Goal: Find specific page/section

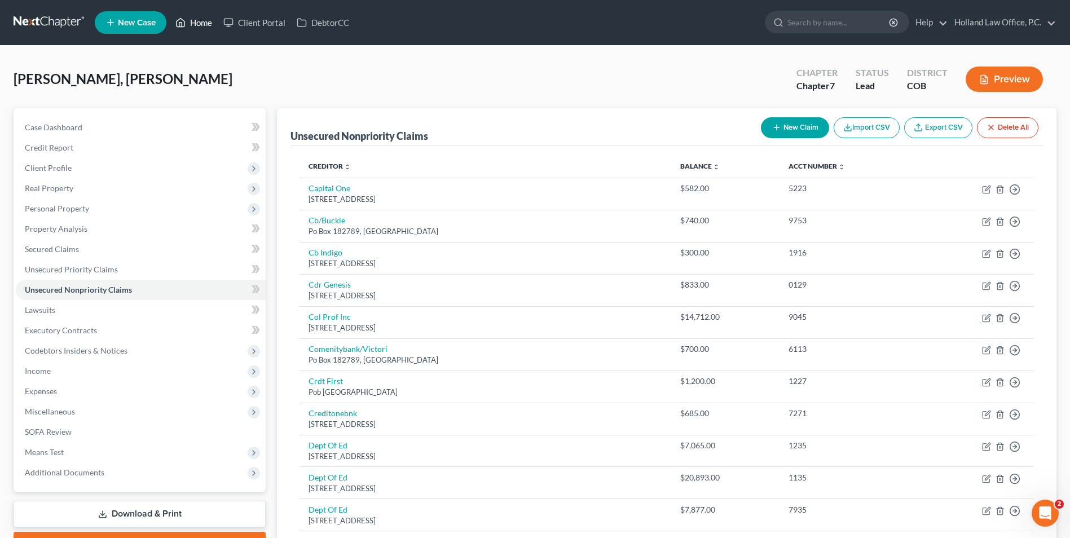
click at [187, 24] on link "Home" at bounding box center [194, 22] width 48 height 20
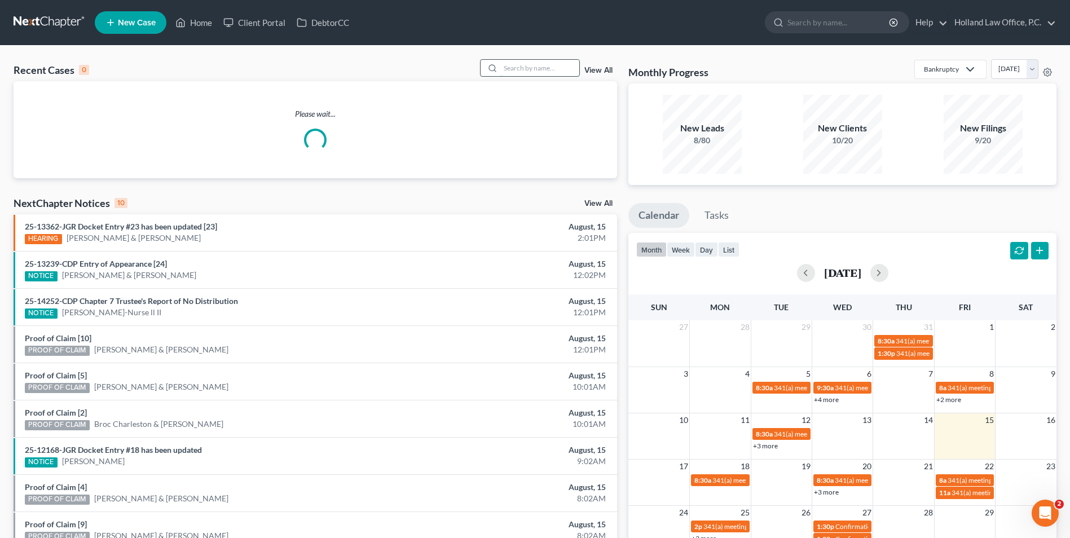
click at [537, 65] on input "search" at bounding box center [539, 68] width 79 height 16
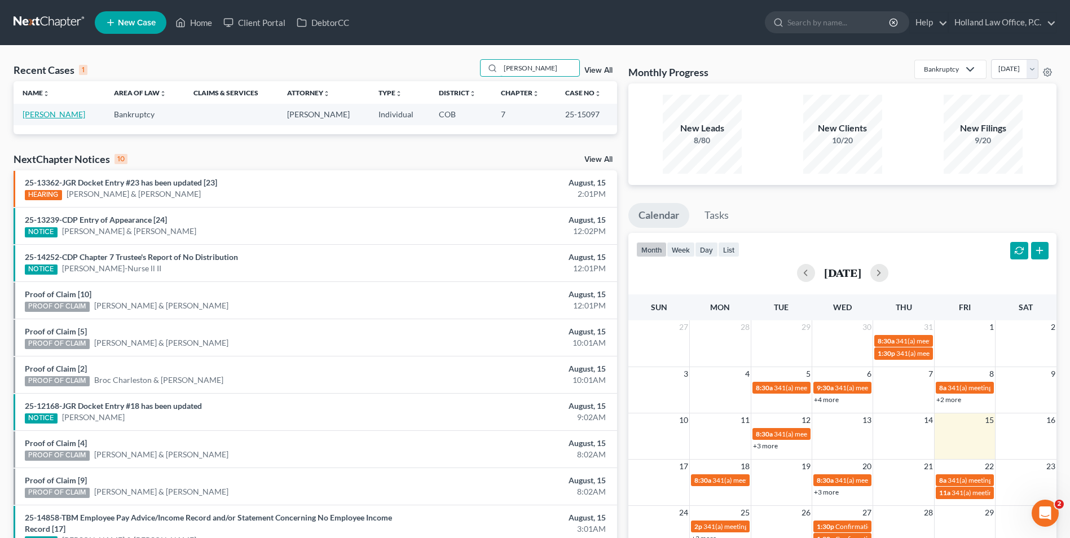
type input "[PERSON_NAME]"
click at [65, 111] on link "[PERSON_NAME]" at bounding box center [54, 114] width 63 height 10
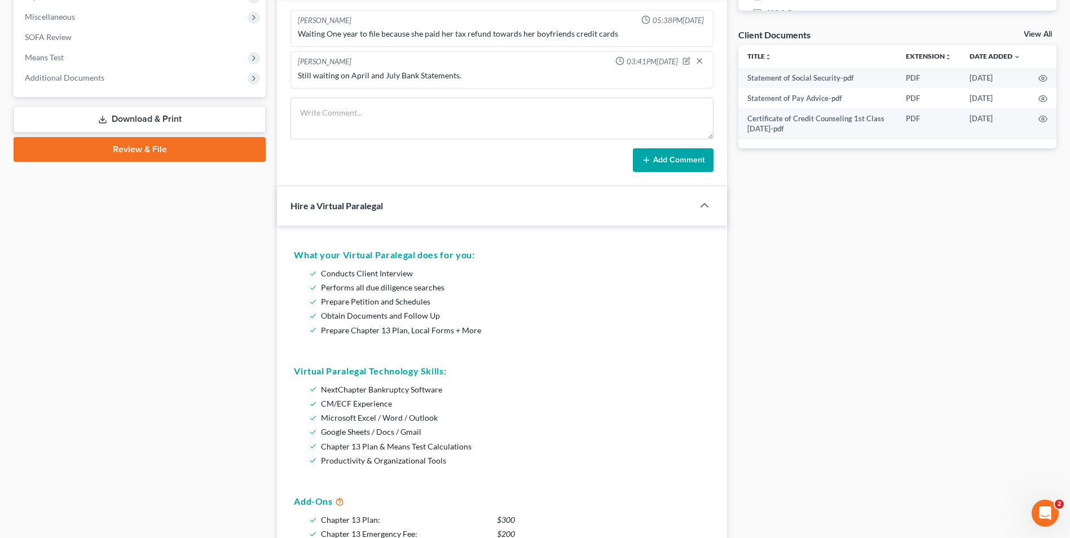
scroll to position [282, 0]
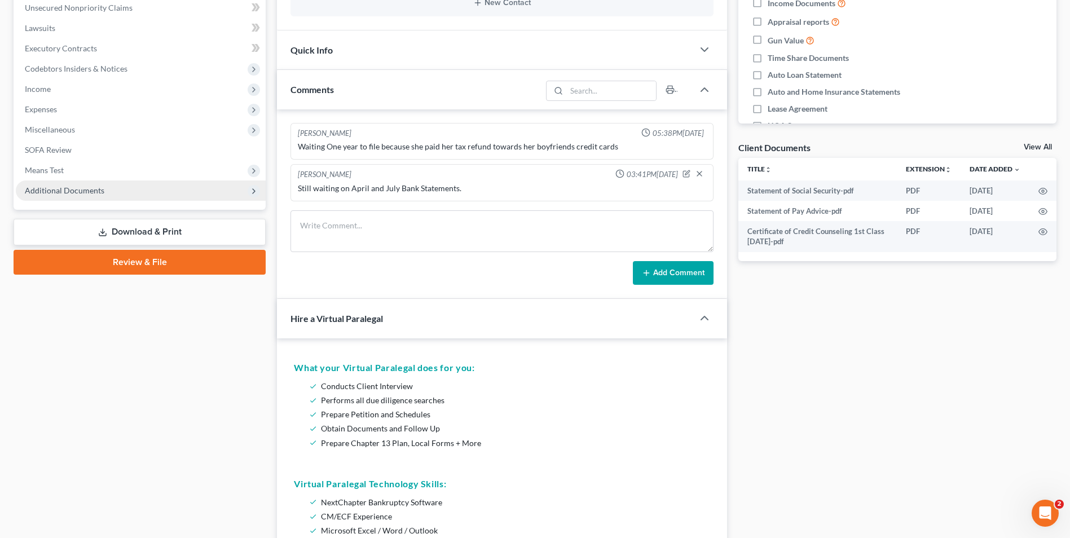
click at [67, 188] on span "Additional Documents" at bounding box center [65, 191] width 80 height 10
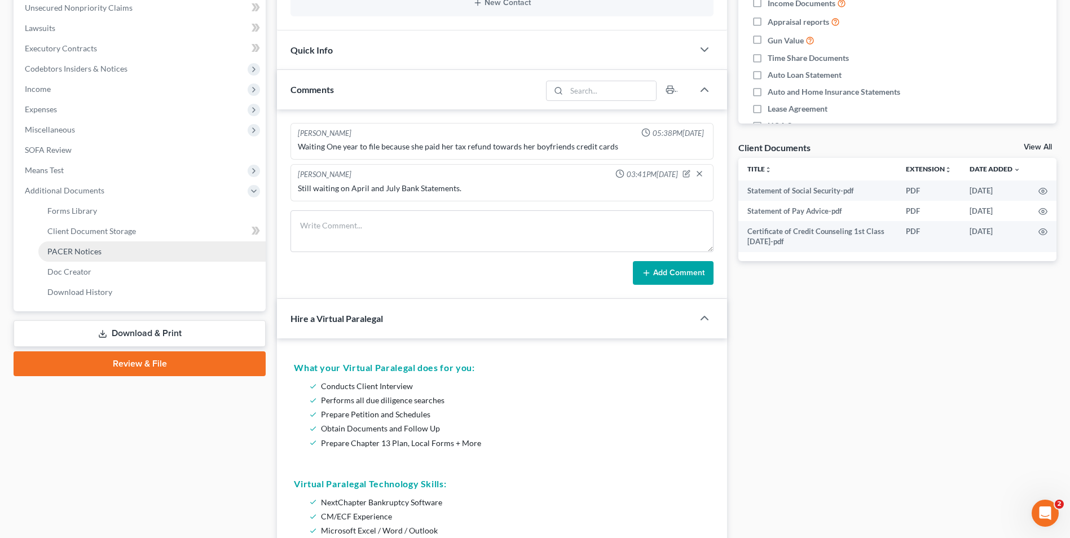
click at [90, 248] on span "PACER Notices" at bounding box center [74, 251] width 54 height 10
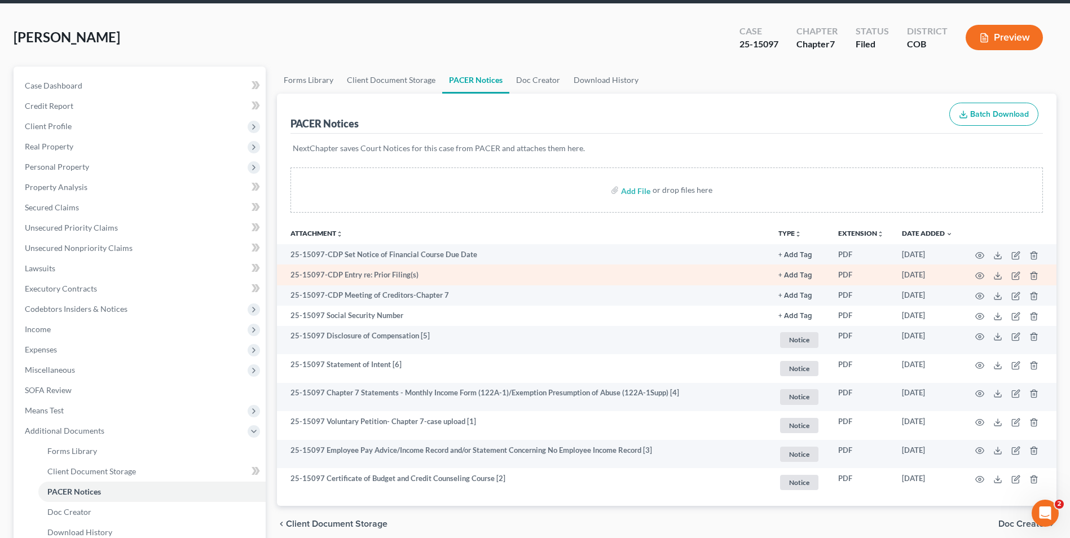
scroll to position [113, 0]
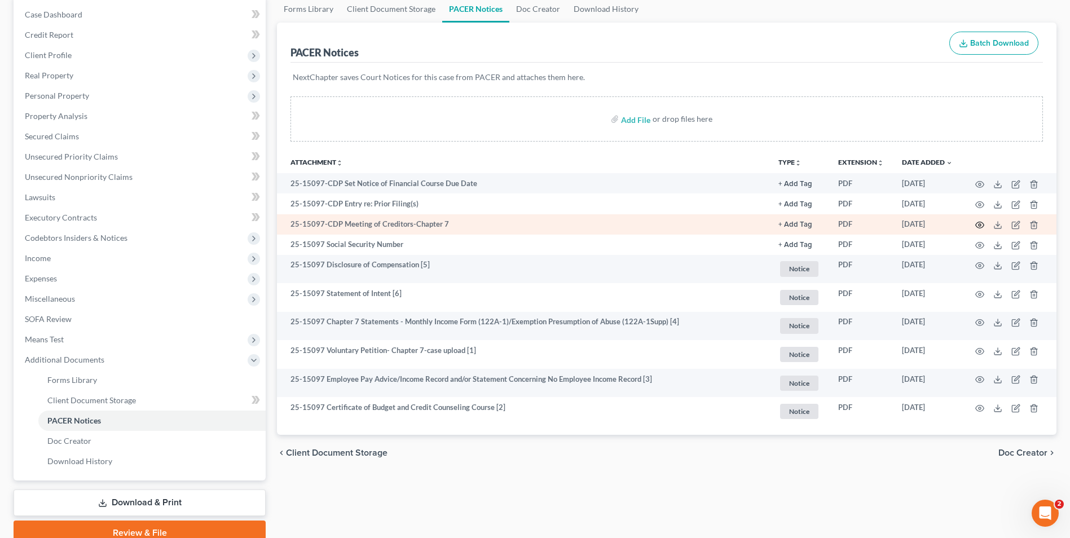
click at [978, 223] on icon "button" at bounding box center [979, 225] width 9 height 9
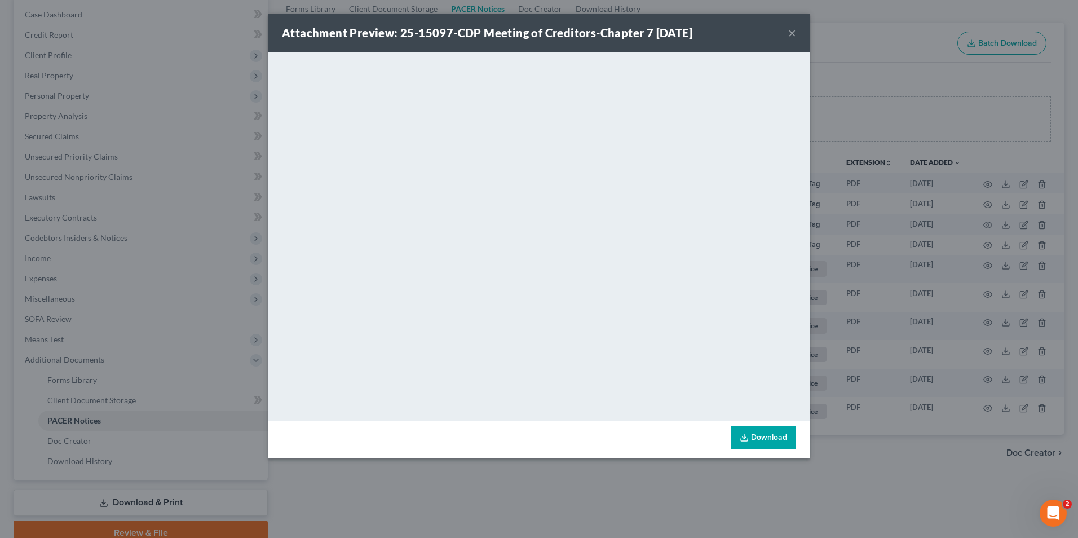
click at [790, 36] on button "×" at bounding box center [792, 33] width 8 height 14
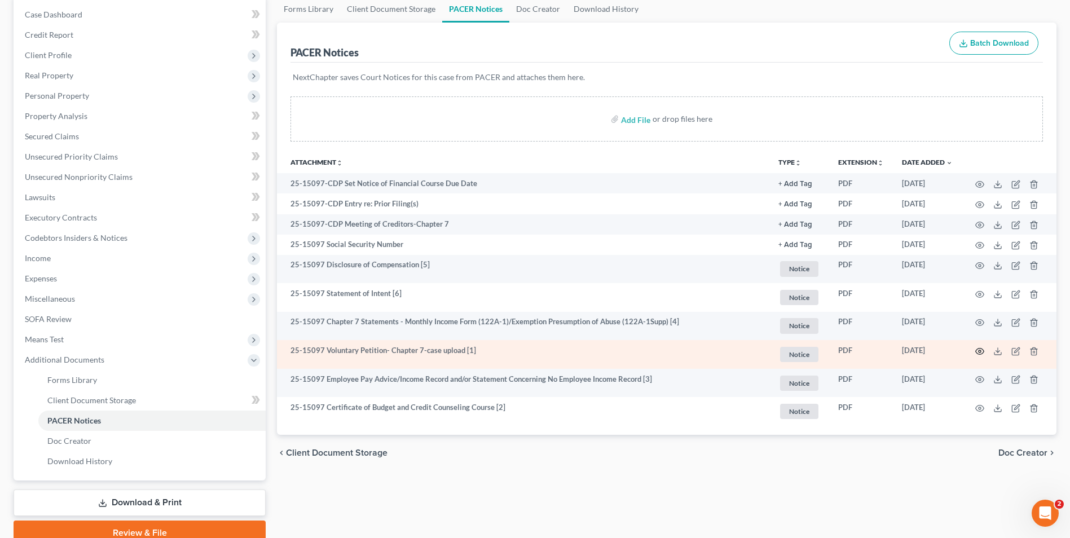
click at [977, 351] on icon "button" at bounding box center [979, 351] width 9 height 9
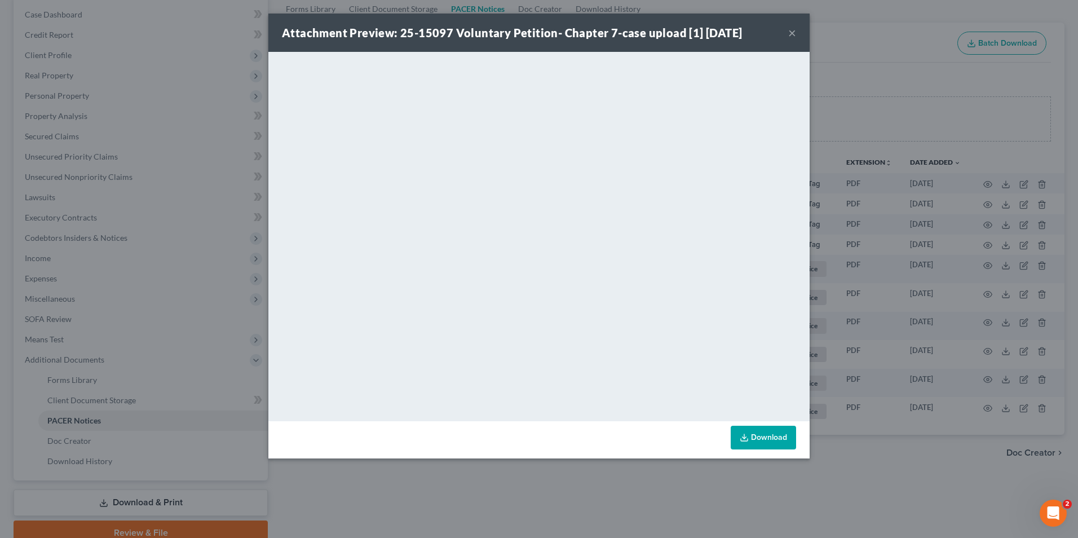
click at [792, 33] on button "×" at bounding box center [792, 33] width 8 height 14
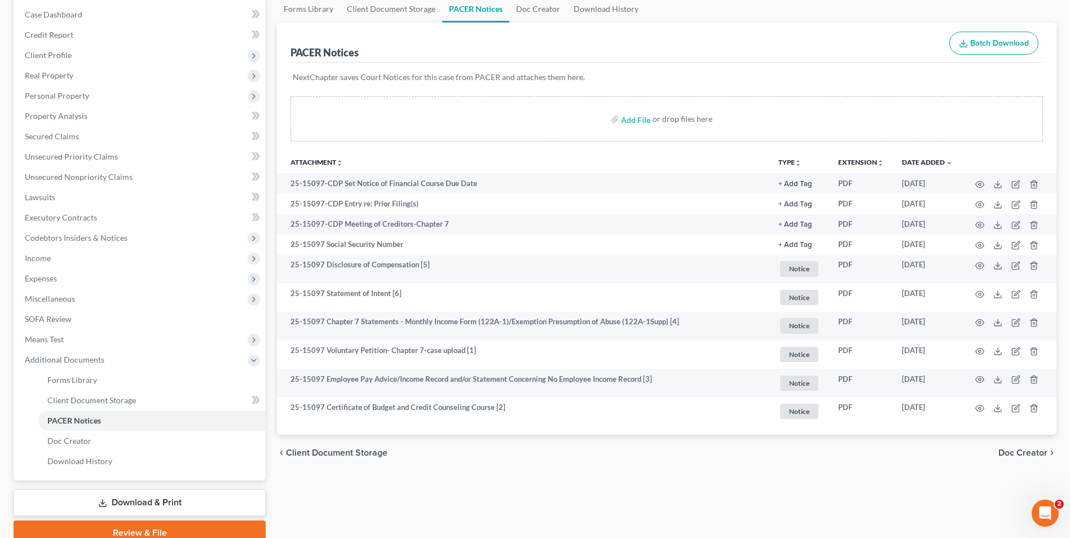
scroll to position [0, 0]
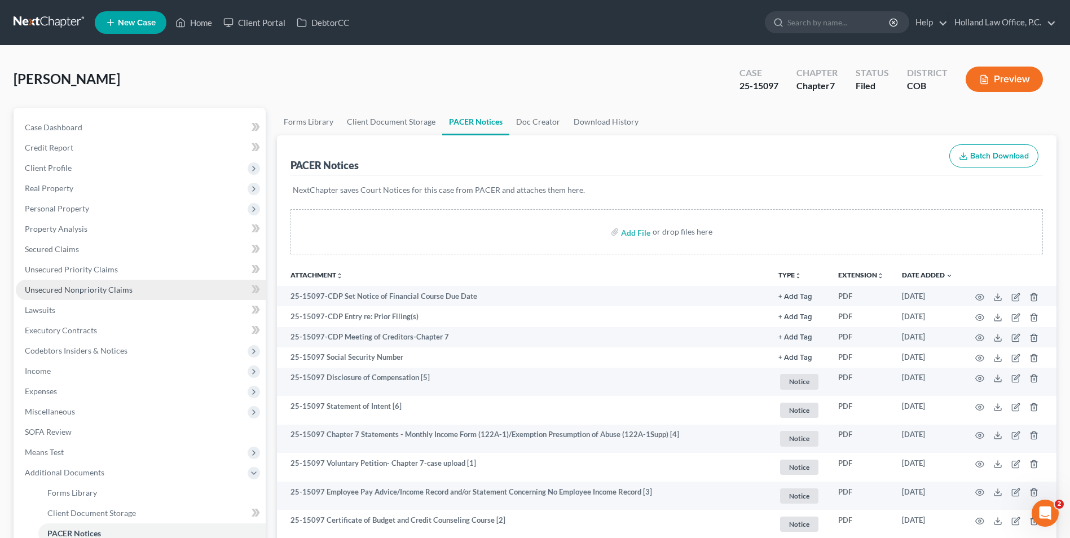
click at [78, 287] on span "Unsecured Nonpriority Claims" at bounding box center [79, 290] width 108 height 10
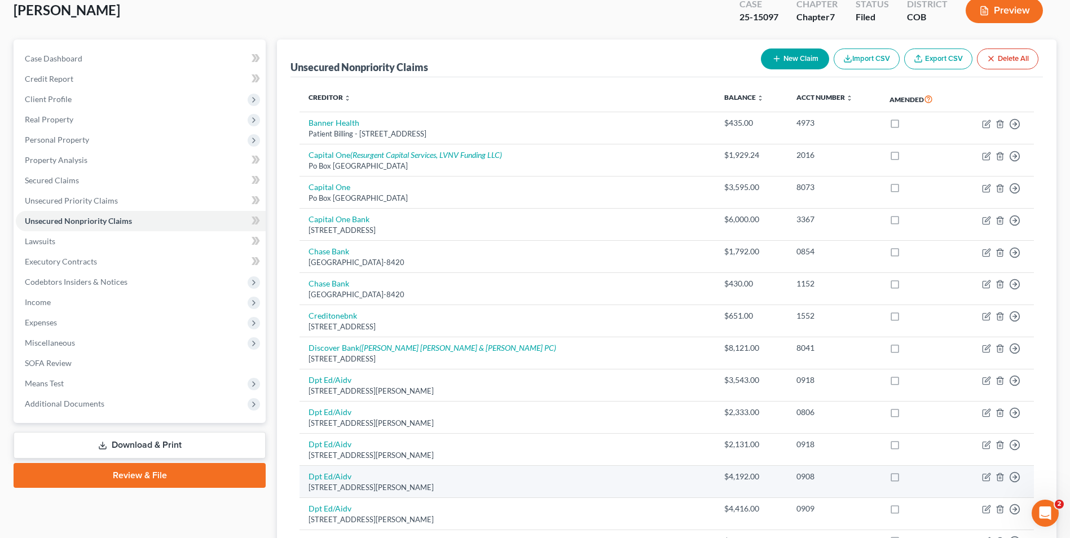
scroll to position [56, 0]
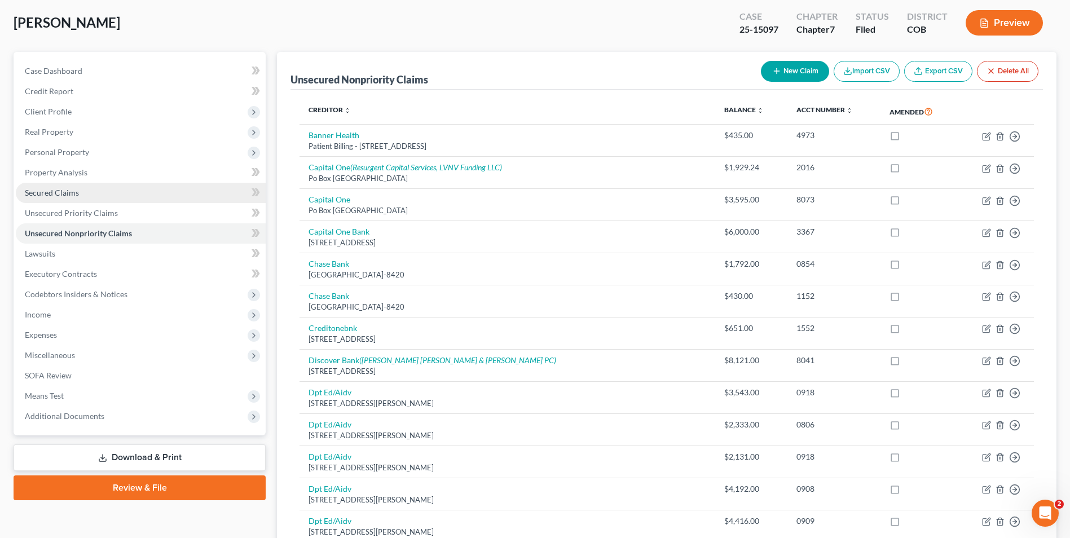
click at [67, 196] on span "Secured Claims" at bounding box center [52, 193] width 54 height 10
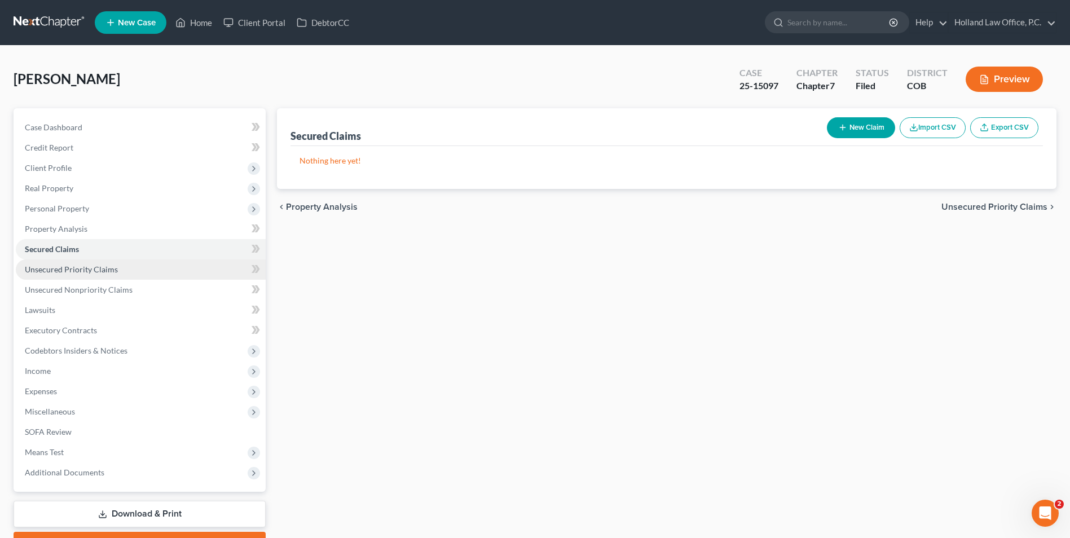
click at [78, 270] on span "Unsecured Priority Claims" at bounding box center [71, 270] width 93 height 10
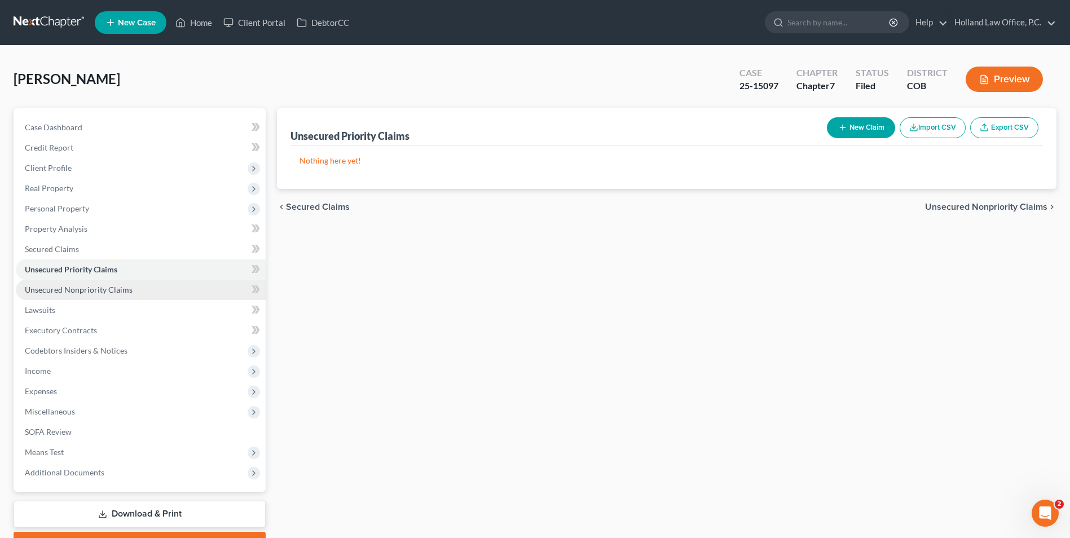
click at [99, 286] on span "Unsecured Nonpriority Claims" at bounding box center [79, 290] width 108 height 10
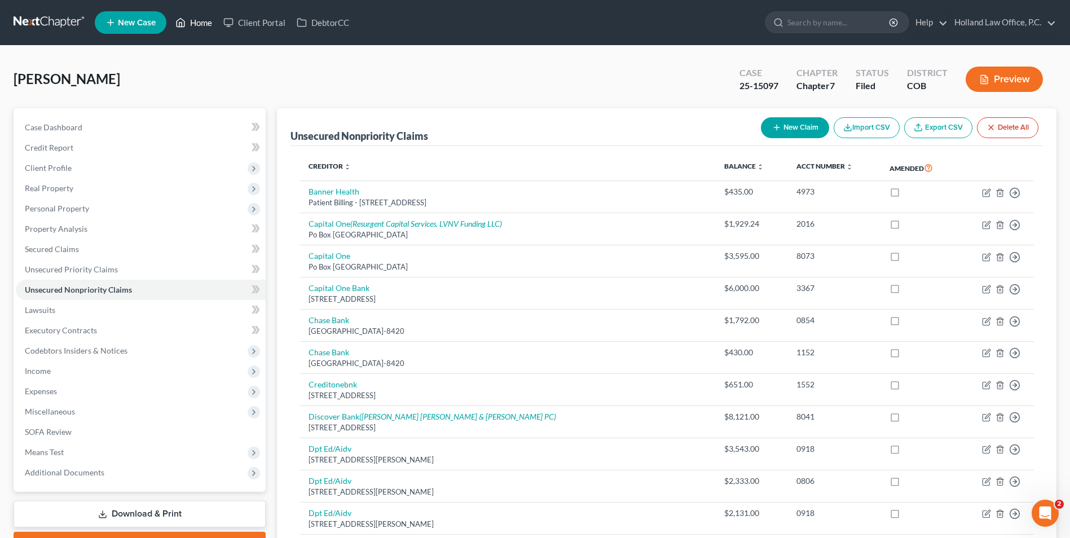
click at [198, 20] on link "Home" at bounding box center [194, 22] width 48 height 20
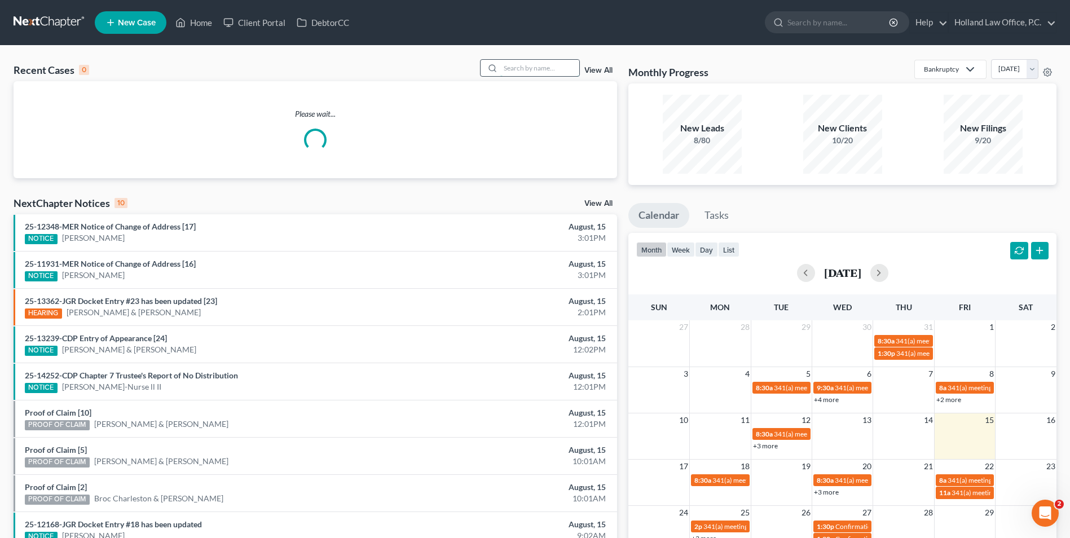
click at [544, 63] on input "search" at bounding box center [539, 68] width 79 height 16
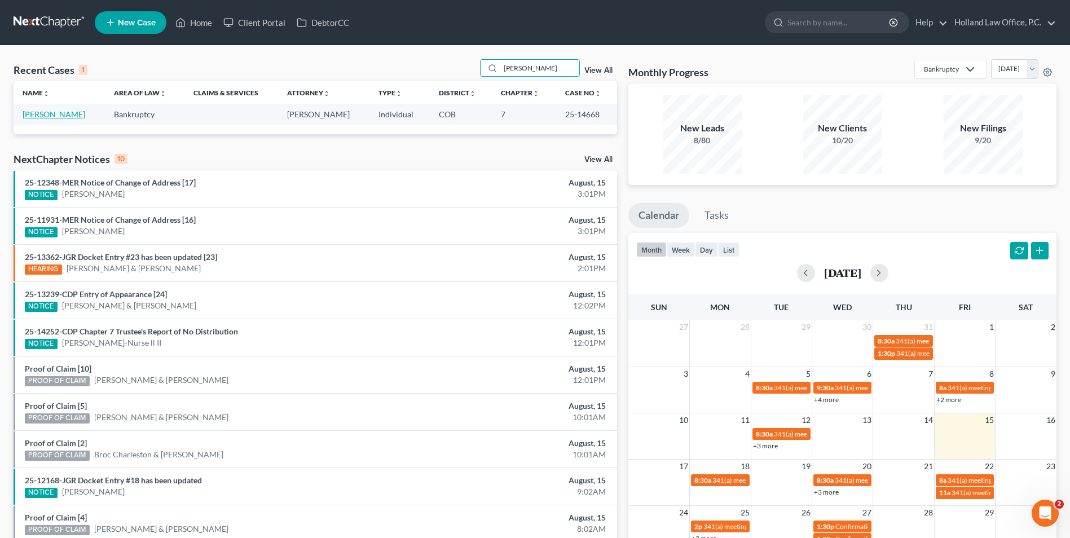
type input "[PERSON_NAME]"
click at [58, 112] on link "[PERSON_NAME]" at bounding box center [54, 114] width 63 height 10
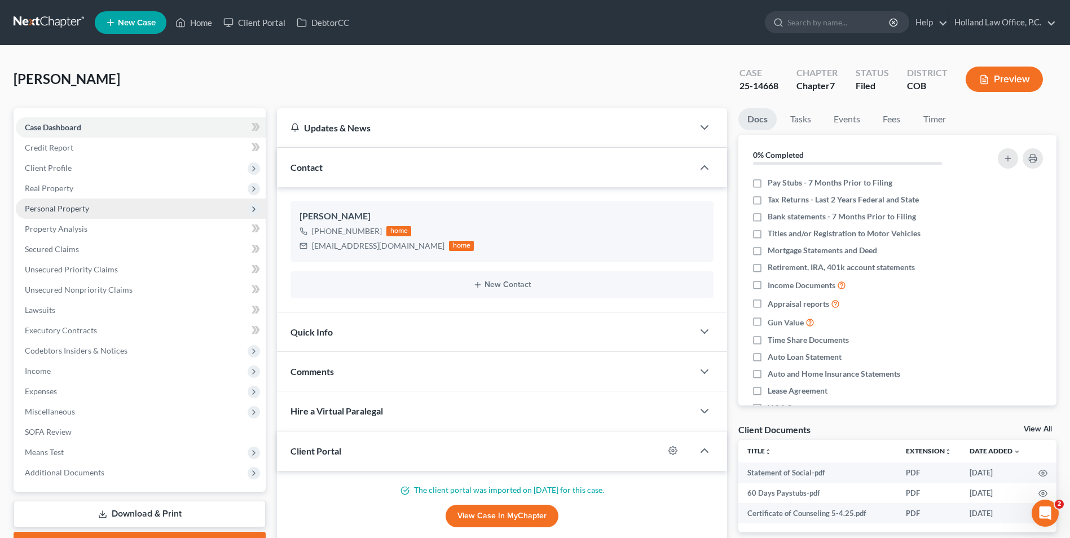
click at [54, 202] on span "Personal Property" at bounding box center [141, 209] width 250 height 20
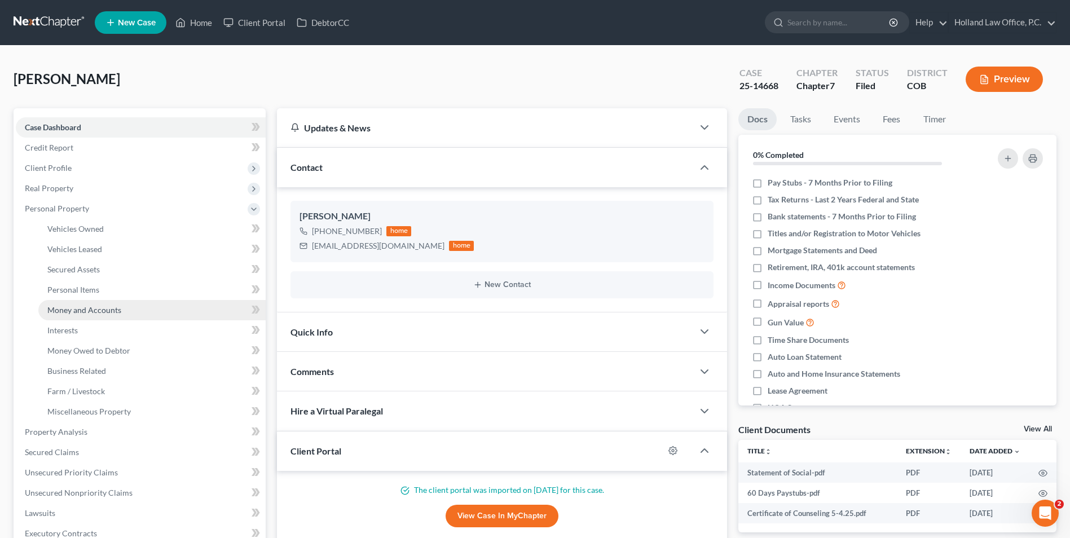
click at [102, 318] on link "Money and Accounts" at bounding box center [151, 310] width 227 height 20
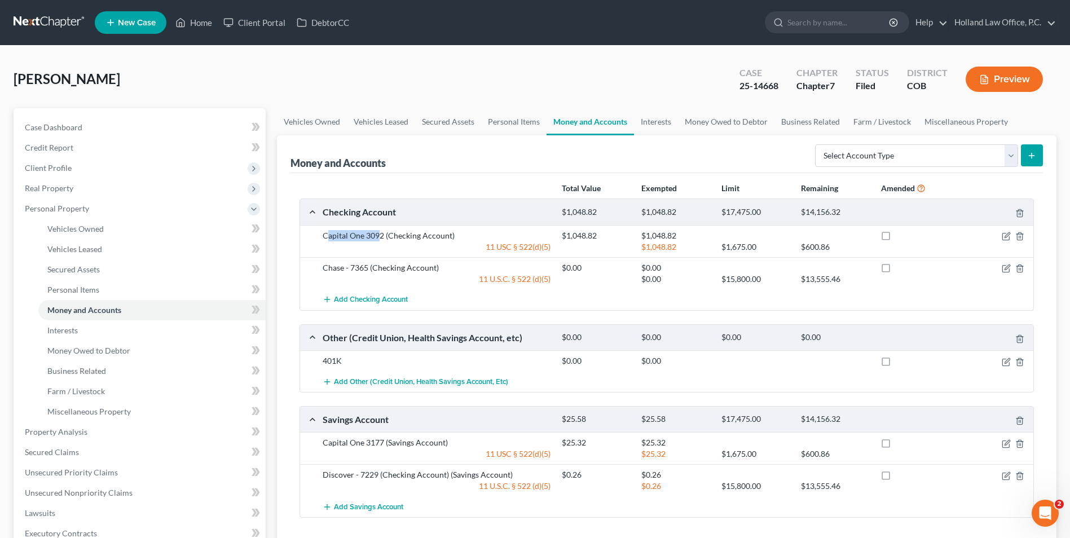
drag, startPoint x: 338, startPoint y: 235, endPoint x: 382, endPoint y: 236, distance: 44.0
click at [382, 236] on div "Capital One 3092 (Checking Account)" at bounding box center [436, 235] width 239 height 11
click at [385, 236] on div "Capital One 3092 (Checking Account)" at bounding box center [436, 235] width 239 height 11
drag, startPoint x: 385, startPoint y: 236, endPoint x: 318, endPoint y: 237, distance: 67.1
click at [318, 237] on div "Capital One 3092 (Checking Account)" at bounding box center [436, 235] width 239 height 11
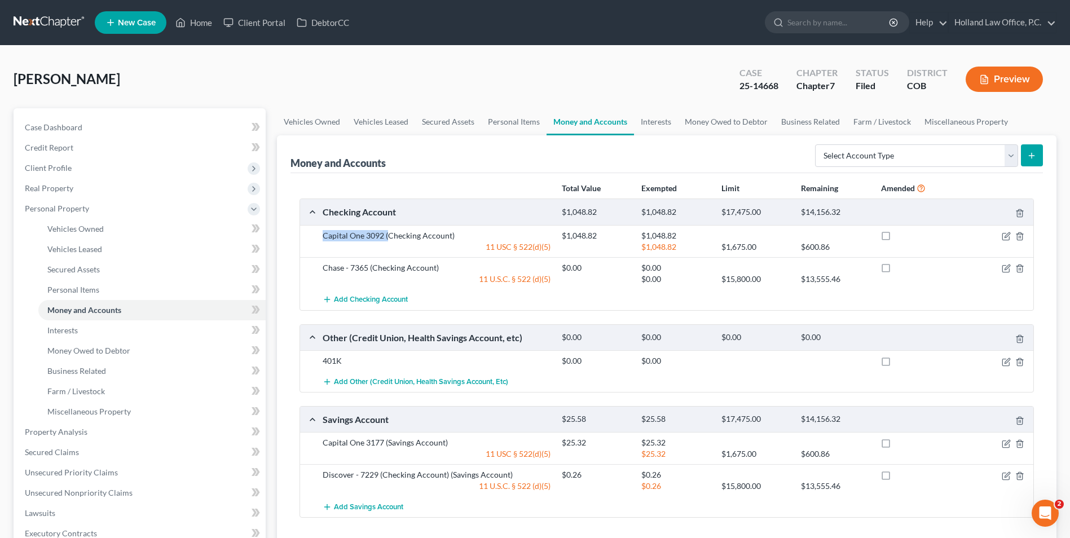
drag, startPoint x: 320, startPoint y: 237, endPoint x: 342, endPoint y: 238, distance: 21.4
copy div "Capital One 3092 ("
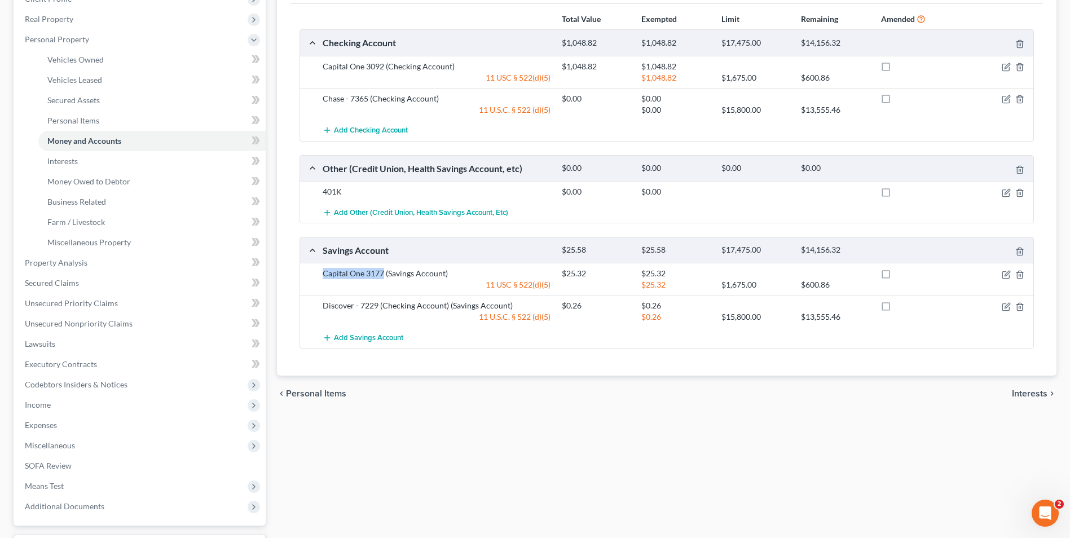
drag, startPoint x: 324, startPoint y: 274, endPoint x: 384, endPoint y: 272, distance: 60.4
click at [384, 272] on div "Capital One 3177 (Savings Account)" at bounding box center [436, 273] width 239 height 11
drag, startPoint x: 380, startPoint y: 272, endPoint x: 357, endPoint y: 277, distance: 23.0
copy div "Capital One 3177"
drag, startPoint x: 324, startPoint y: 301, endPoint x: 378, endPoint y: 305, distance: 54.3
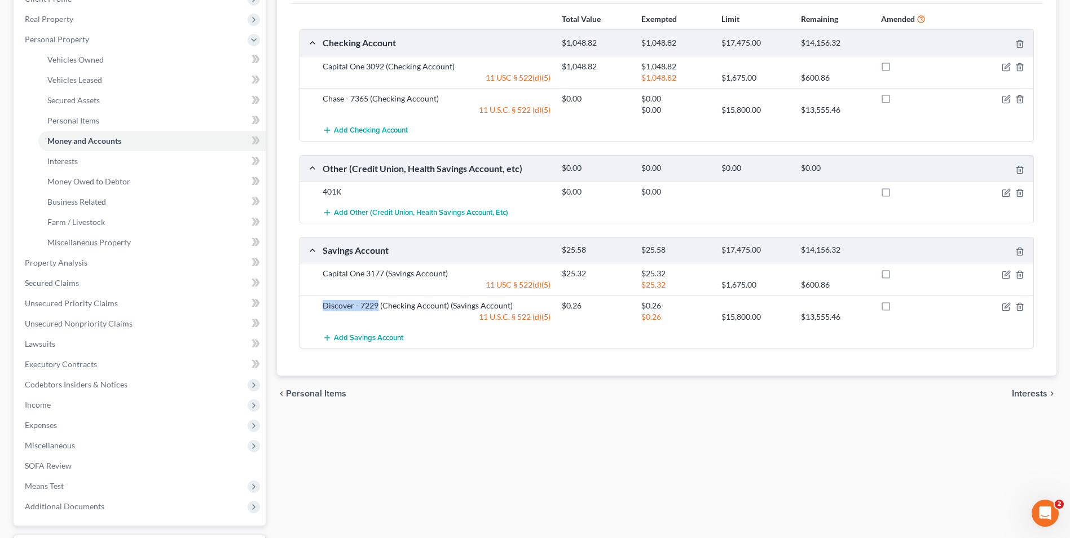
click at [378, 305] on div "Discover - 7229 (Checking Account) (Savings Account)" at bounding box center [436, 305] width 239 height 11
drag, startPoint x: 378, startPoint y: 305, endPoint x: 372, endPoint y: 305, distance: 6.2
copy div "Discover - 7229"
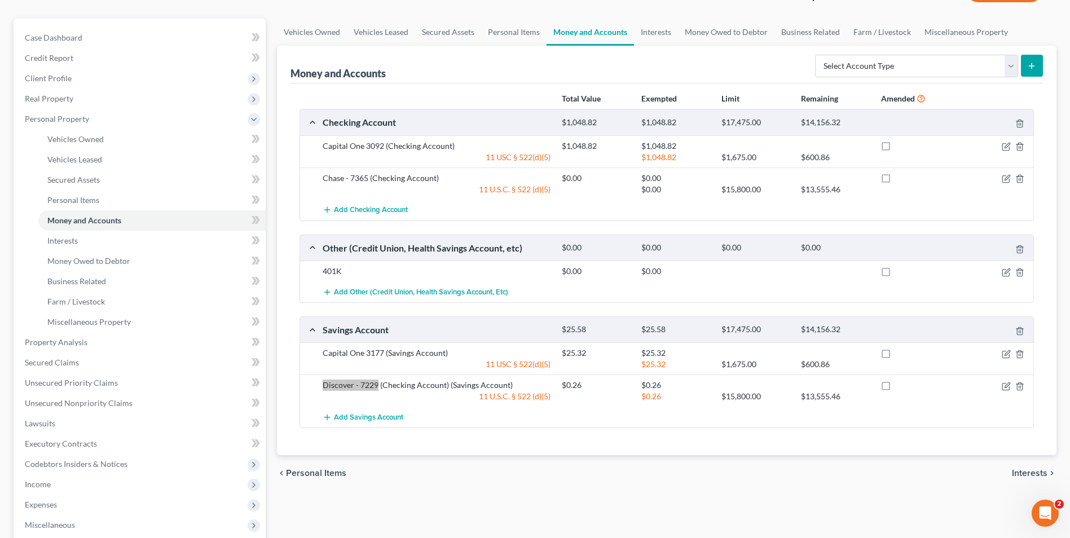
scroll to position [0, 0]
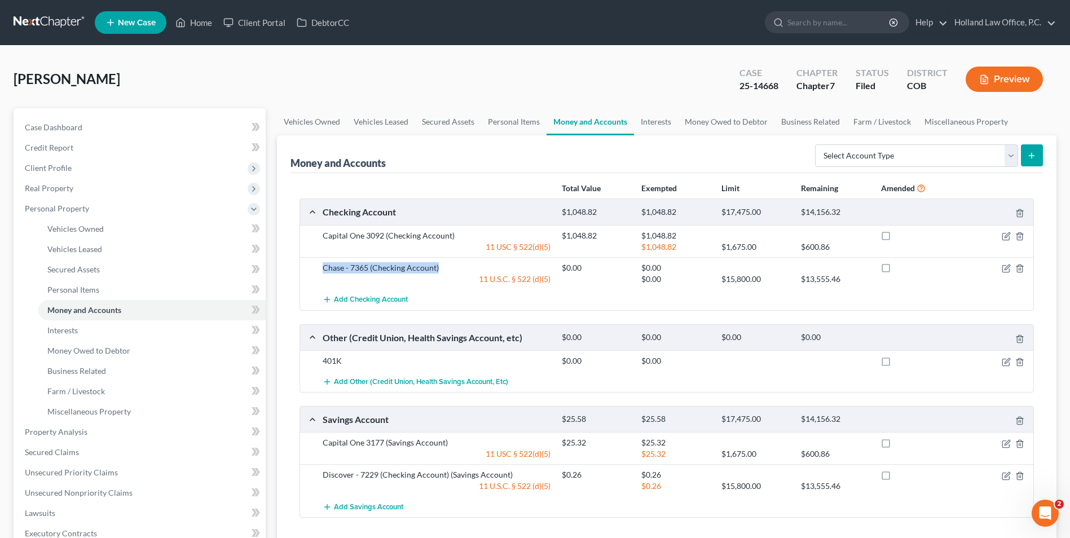
drag, startPoint x: 324, startPoint y: 266, endPoint x: 438, endPoint y: 267, distance: 114.5
click at [438, 267] on div "Chase - 7365 (Checking Account)" at bounding box center [436, 267] width 239 height 11
drag, startPoint x: 438, startPoint y: 267, endPoint x: 413, endPoint y: 267, distance: 25.4
click at [415, 267] on div "Chase - 7365 (Checking Account)" at bounding box center [436, 267] width 239 height 11
drag, startPoint x: 368, startPoint y: 270, endPoint x: 319, endPoint y: 270, distance: 49.1
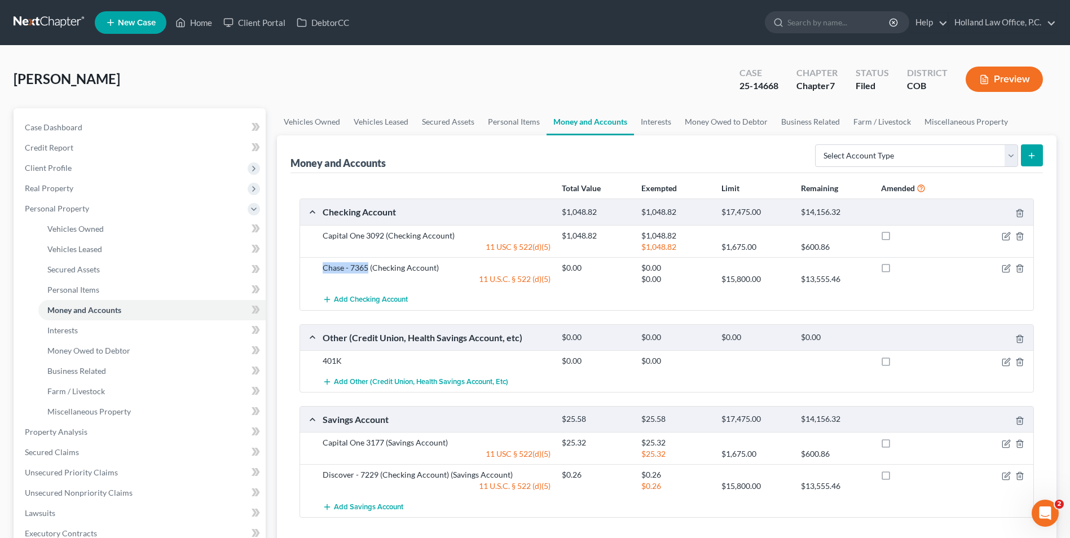
click at [319, 270] on div "Chase - 7365 (Checking Account)" at bounding box center [436, 267] width 239 height 11
drag, startPoint x: 319, startPoint y: 270, endPoint x: 349, endPoint y: 270, distance: 29.9
copy div "Chase - 7365"
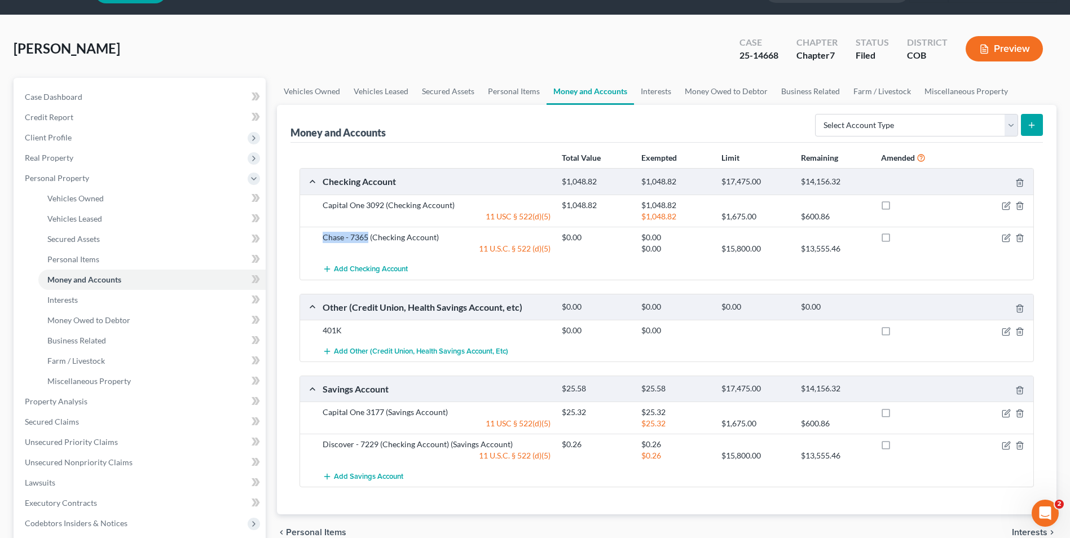
scroll to position [56, 0]
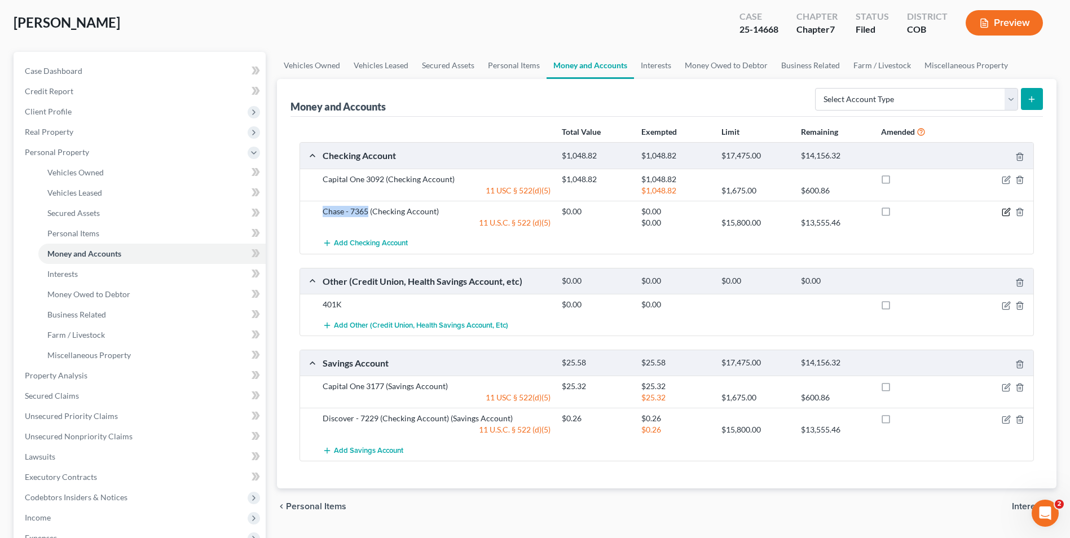
click at [1004, 215] on icon "button" at bounding box center [1006, 212] width 9 height 9
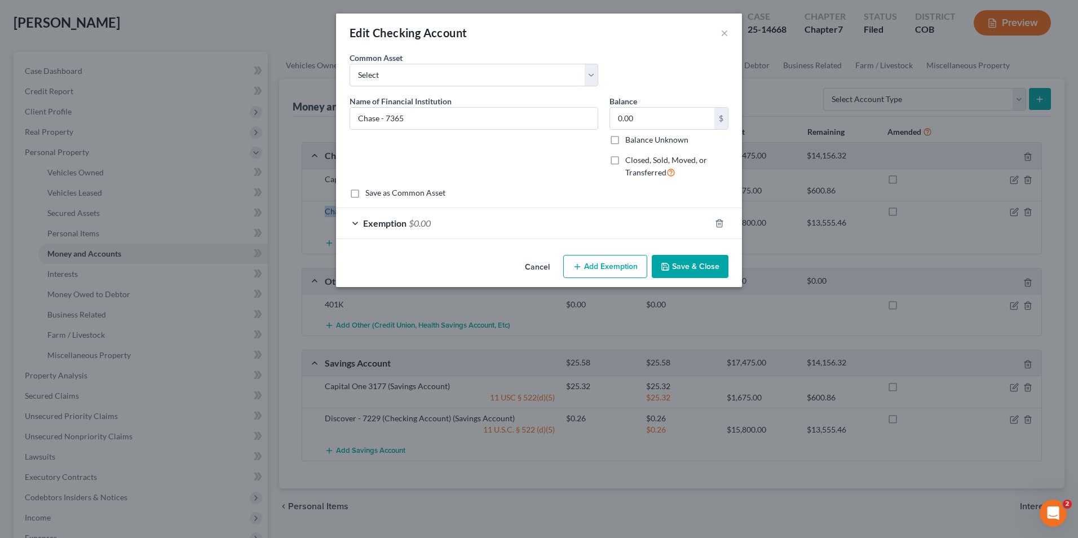
click at [690, 272] on button "Save & Close" at bounding box center [690, 267] width 77 height 24
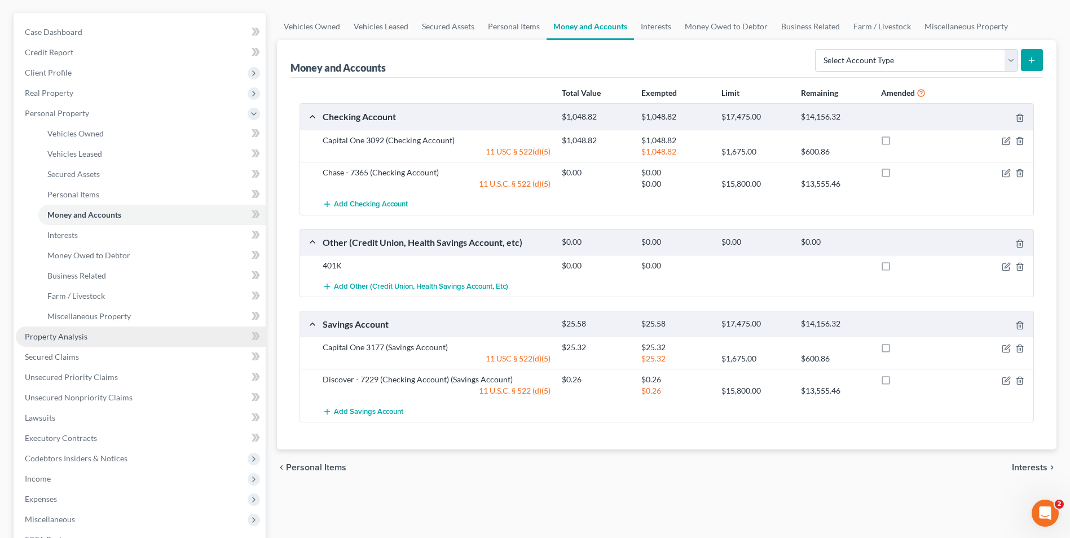
scroll to position [169, 0]
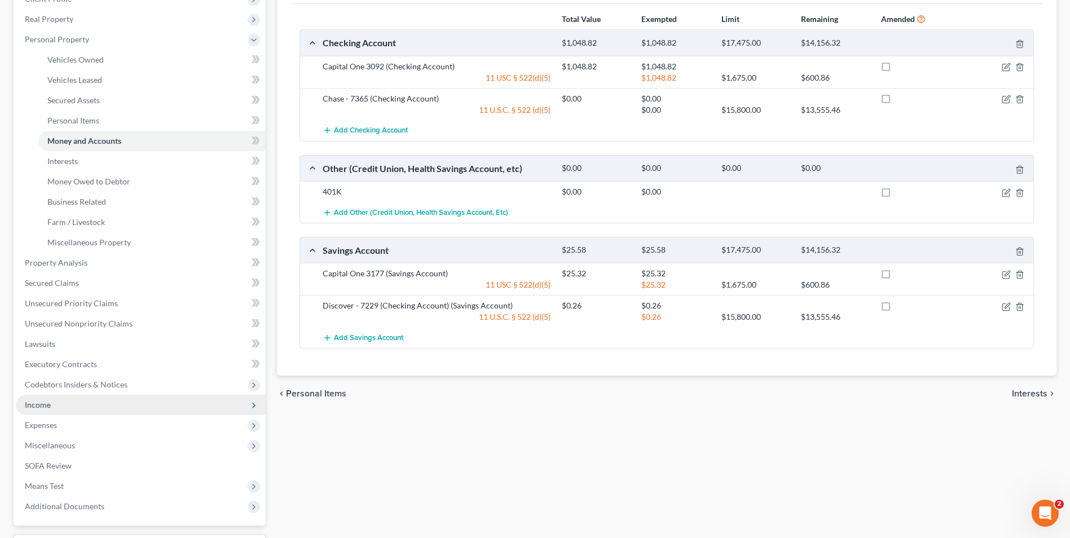
click at [42, 405] on span "Income" at bounding box center [38, 405] width 26 height 10
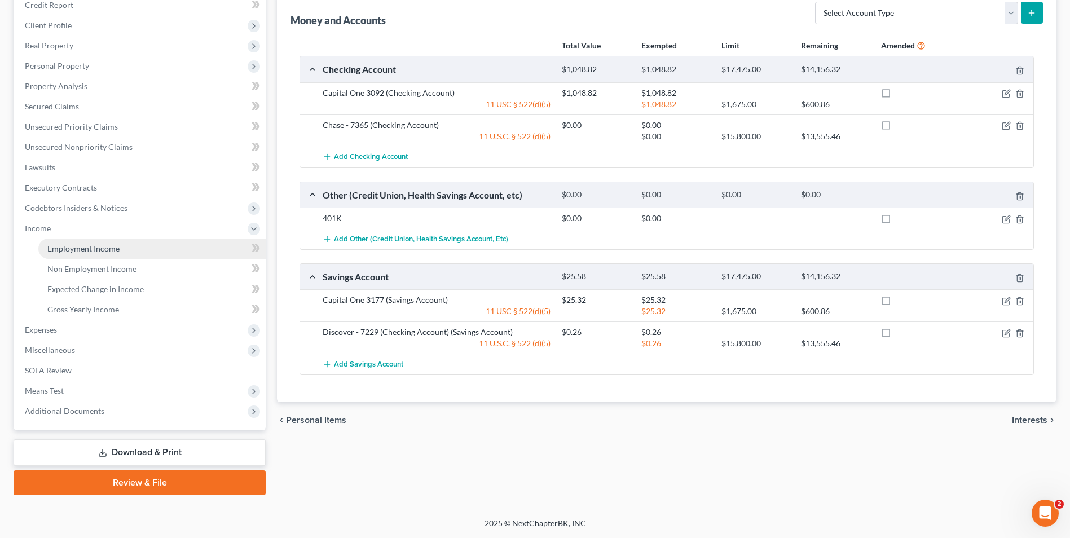
click at [96, 257] on link "Employment Income" at bounding box center [151, 249] width 227 height 20
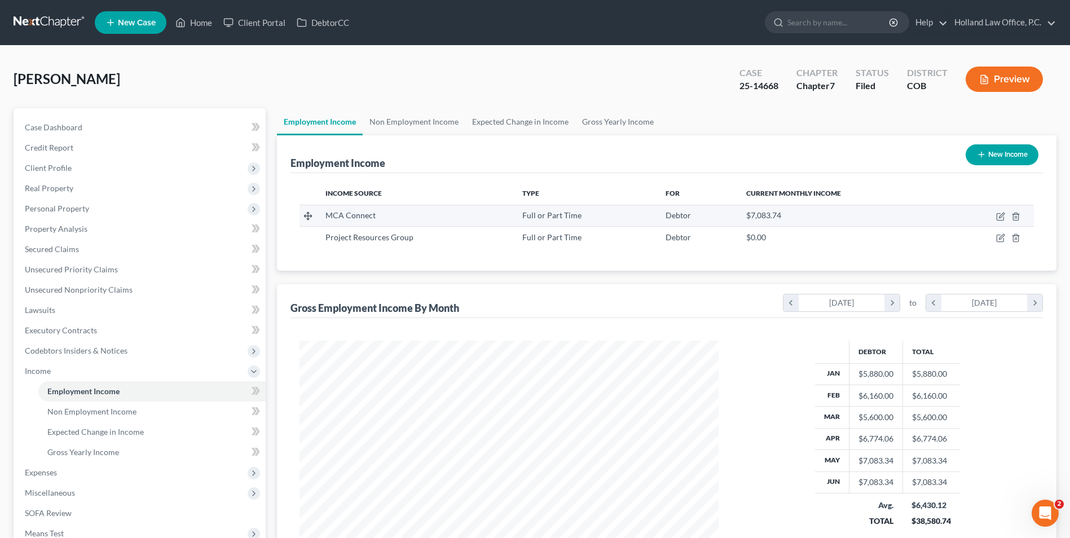
scroll to position [209, 441]
drag, startPoint x: 364, startPoint y: 215, endPoint x: 327, endPoint y: 215, distance: 37.2
click at [327, 215] on div "MCA Connect" at bounding box center [414, 215] width 179 height 11
drag, startPoint x: 329, startPoint y: 215, endPoint x: 360, endPoint y: 216, distance: 31.6
copy span "MCA Connect"
